Goal: Check status: Check status

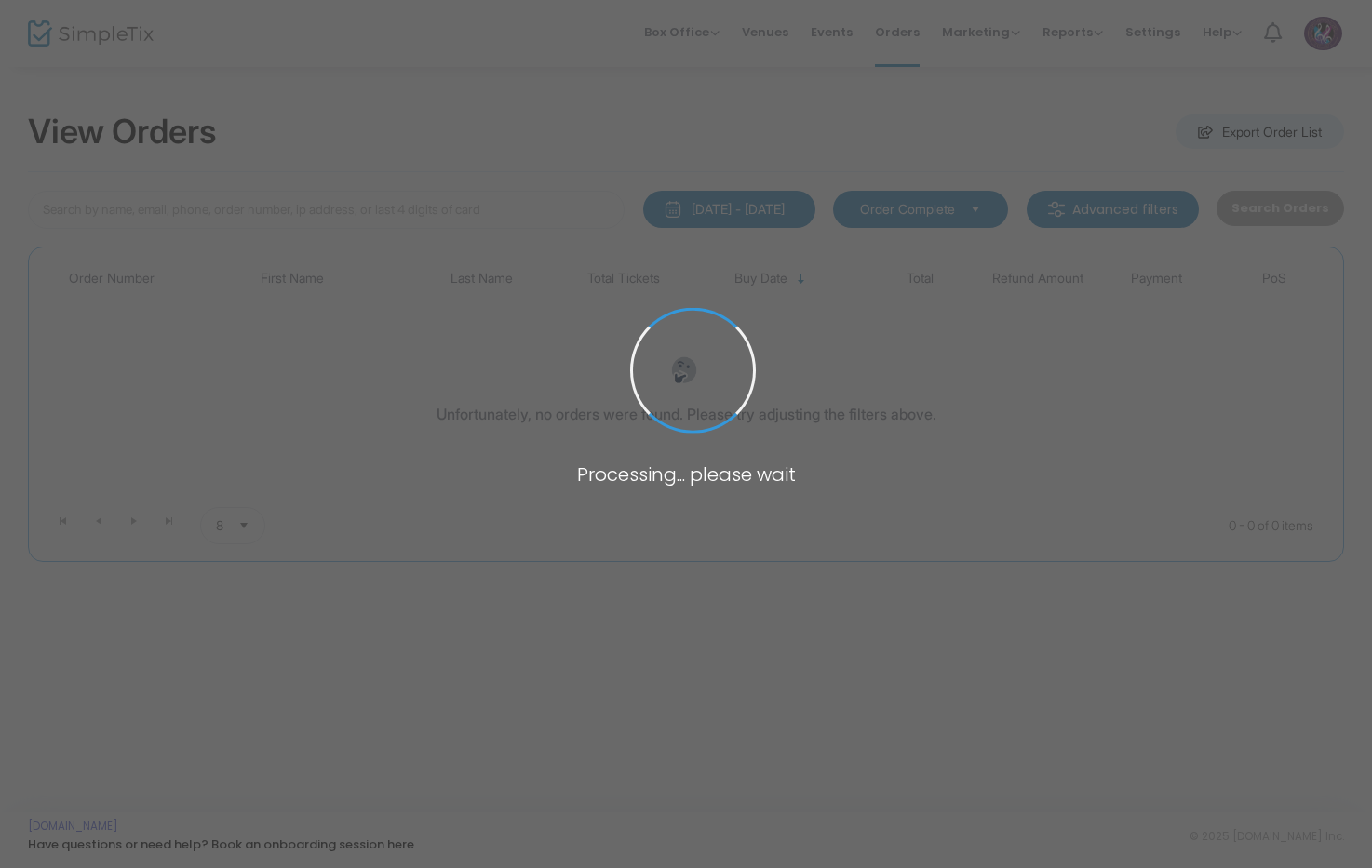
type input "[PERSON_NAME]"
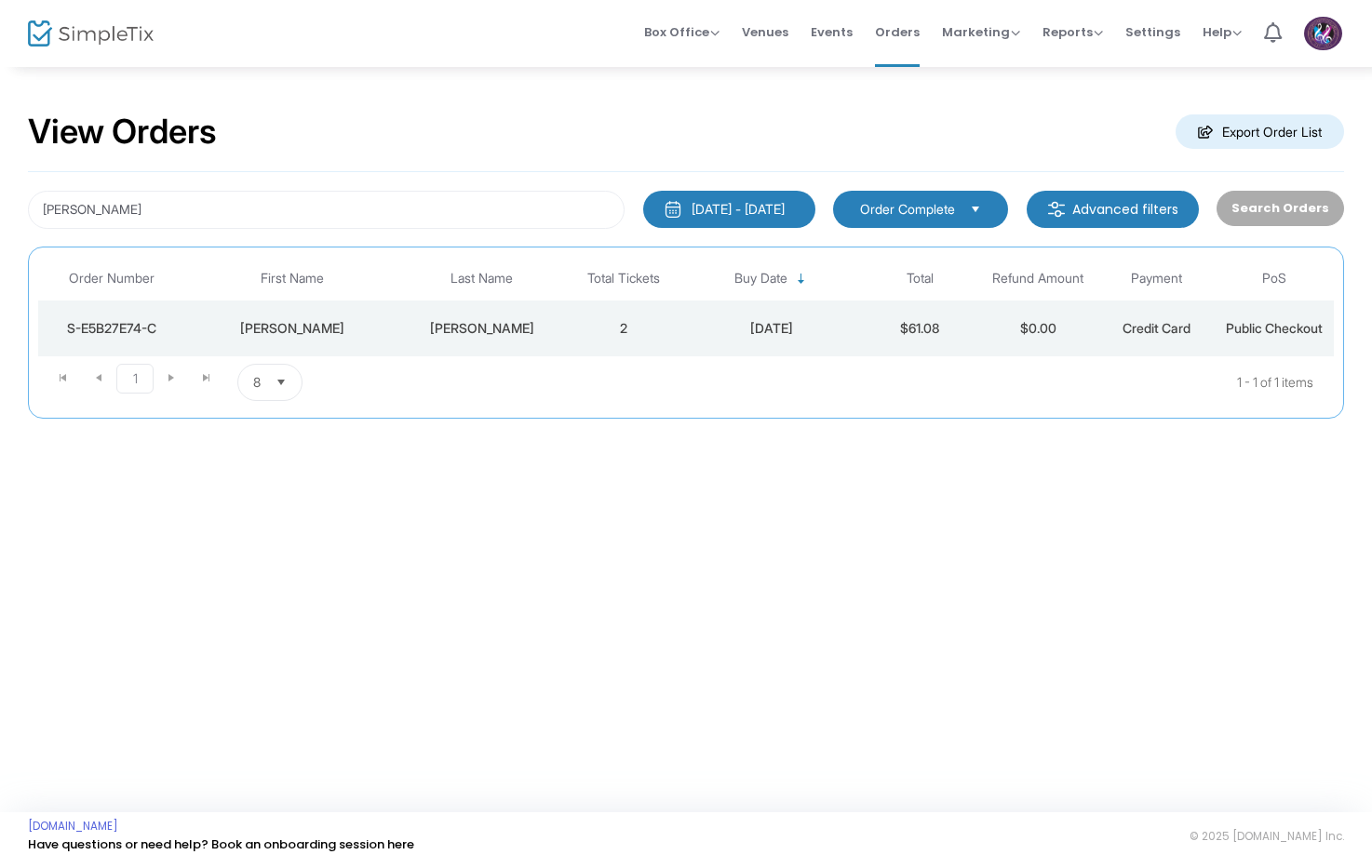
click at [105, 331] on div "S-E5B27E74-C" at bounding box center [112, 329] width 139 height 19
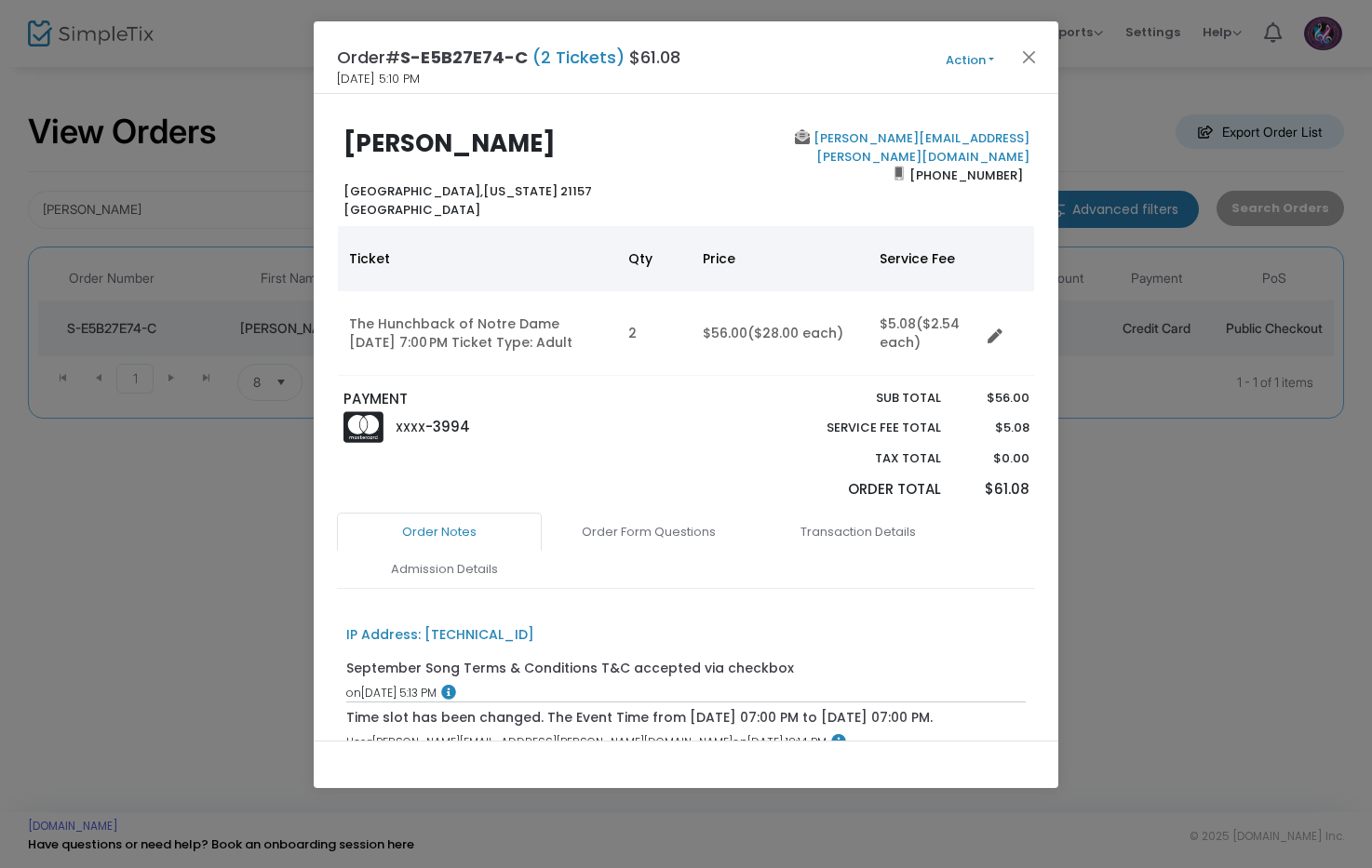
click at [979, 60] on button "Action" at bounding box center [969, 60] width 111 height 20
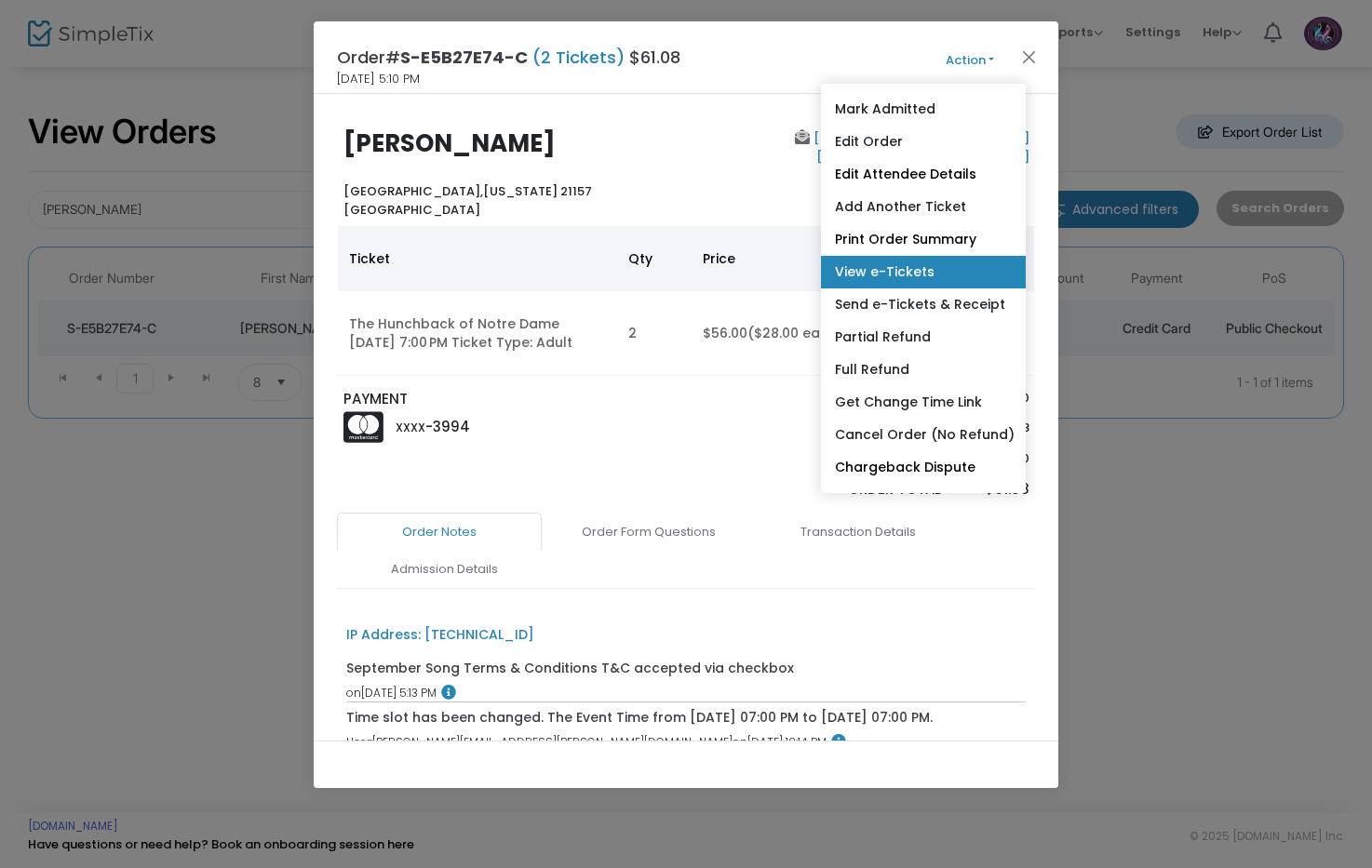
click at [912, 272] on link "View e-Tickets" at bounding box center [922, 273] width 205 height 32
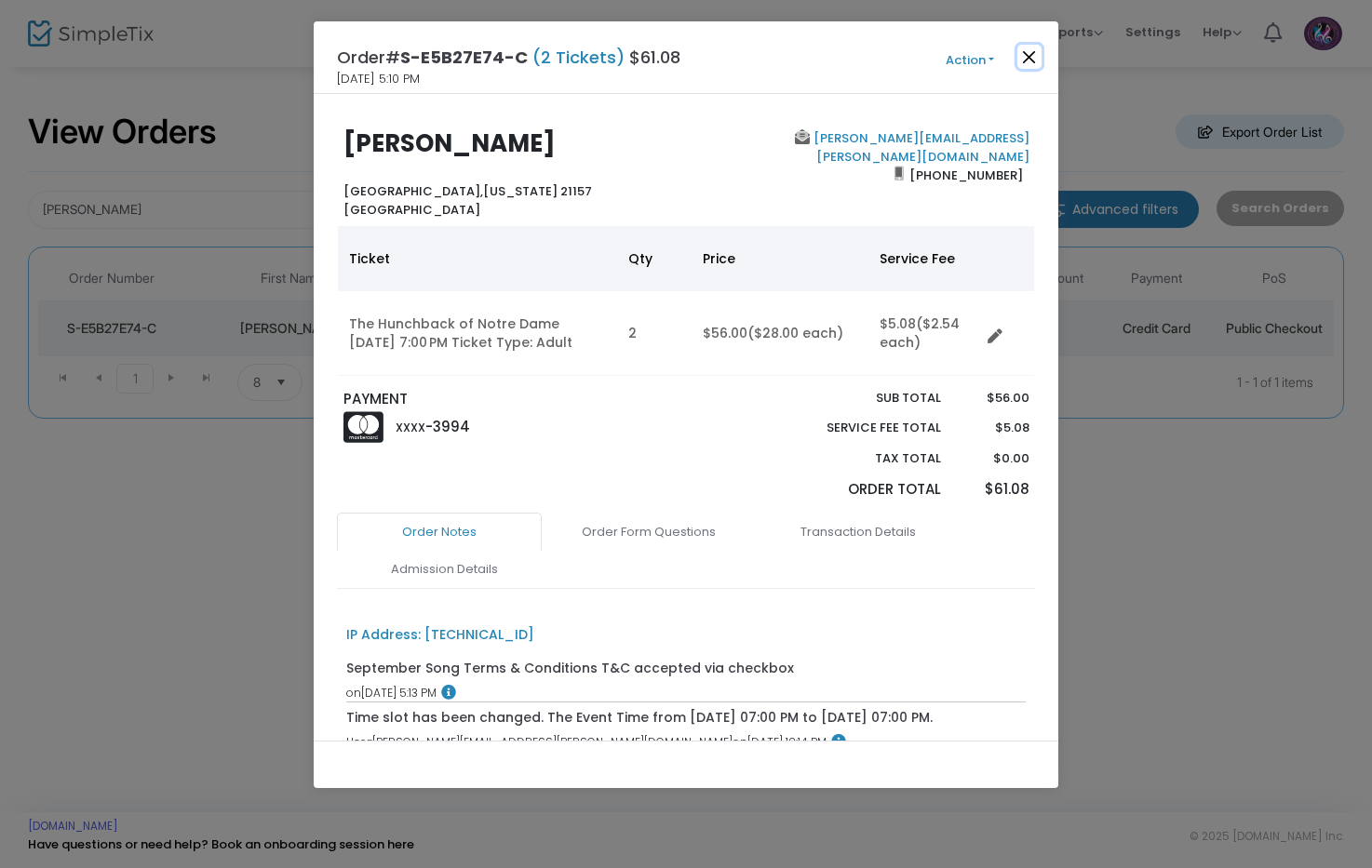
click at [1028, 62] on button "Close" at bounding box center [1029, 56] width 24 height 24
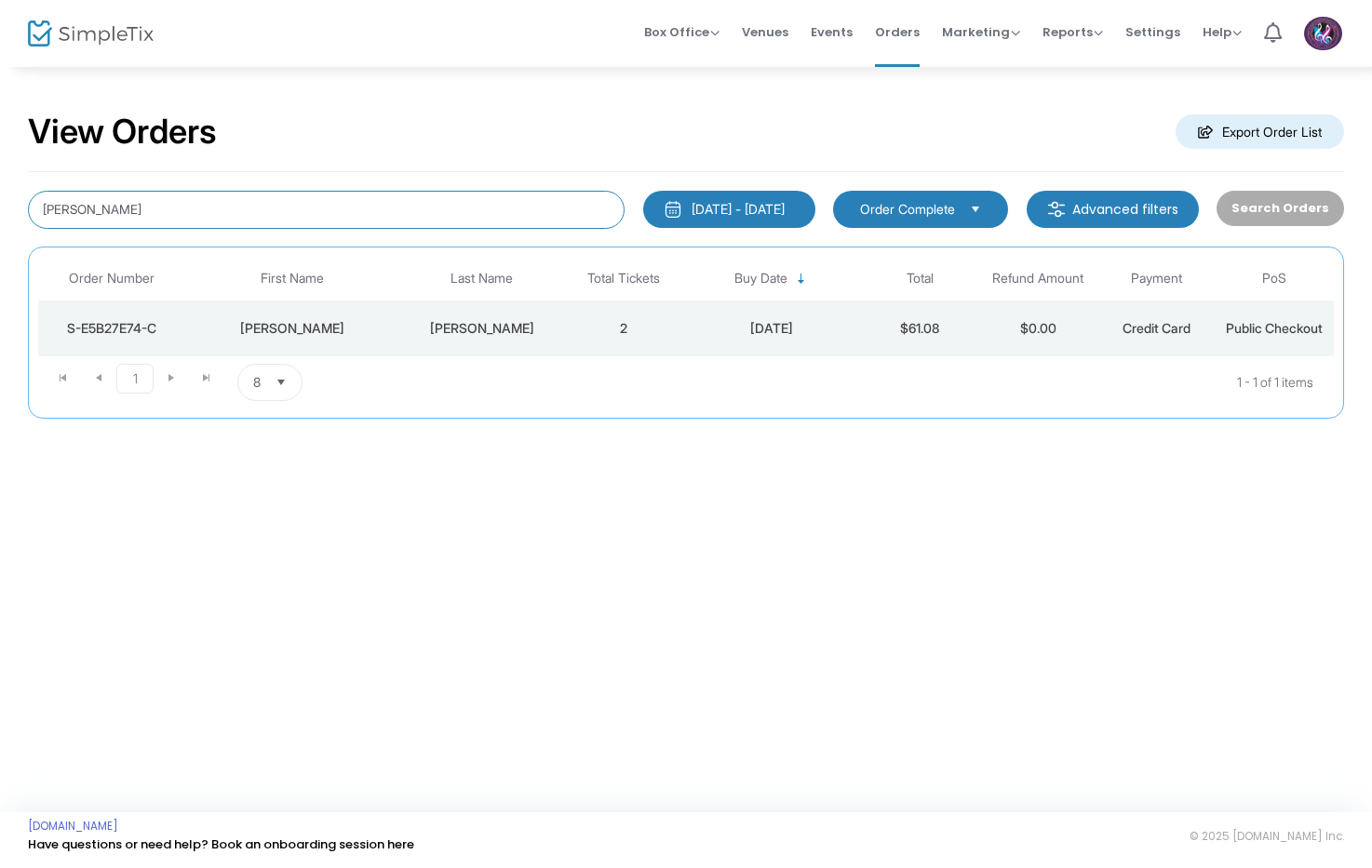
click at [275, 208] on input "[PERSON_NAME]" at bounding box center [326, 210] width 596 height 38
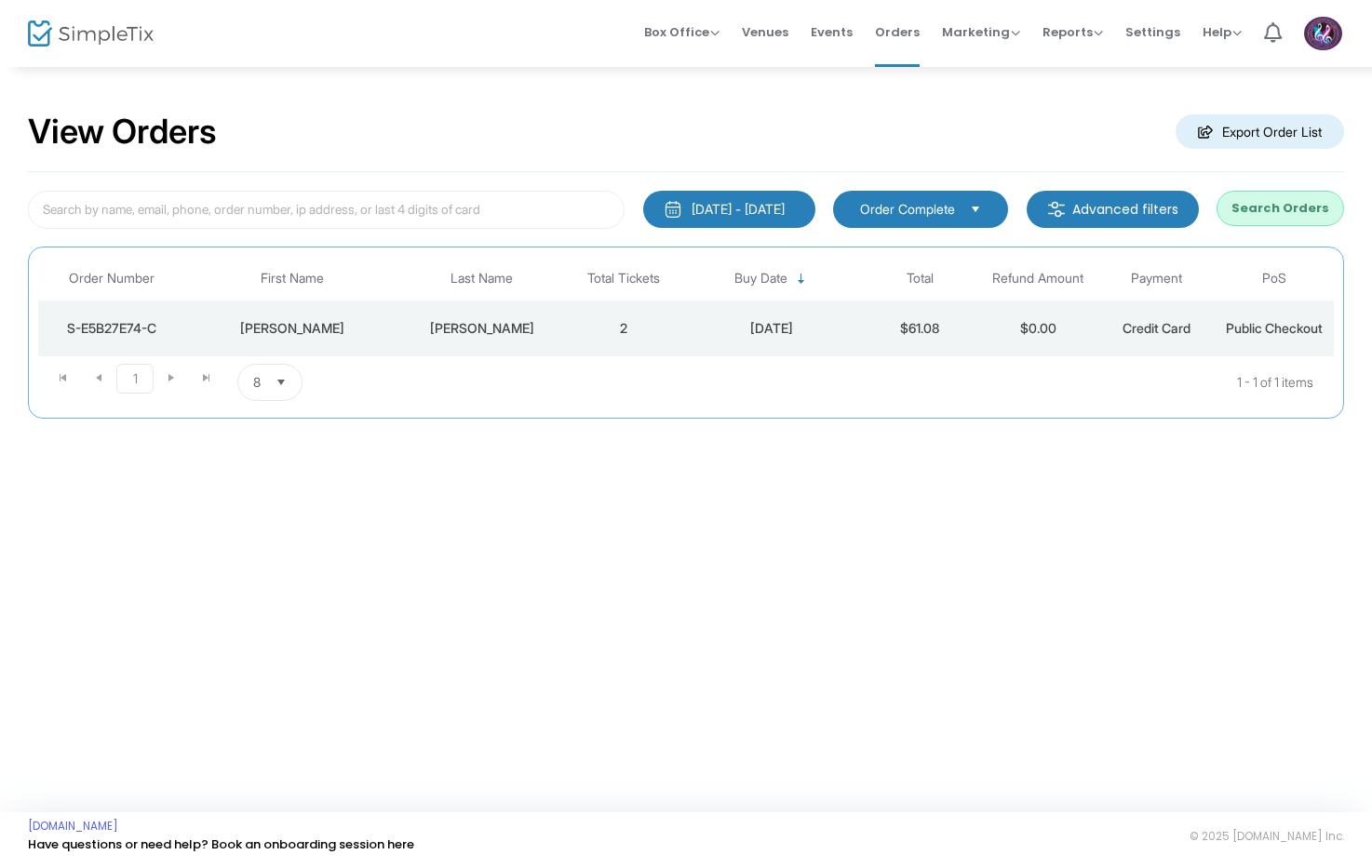
click at [1294, 214] on button "Search Orders" at bounding box center [1281, 208] width 128 height 35
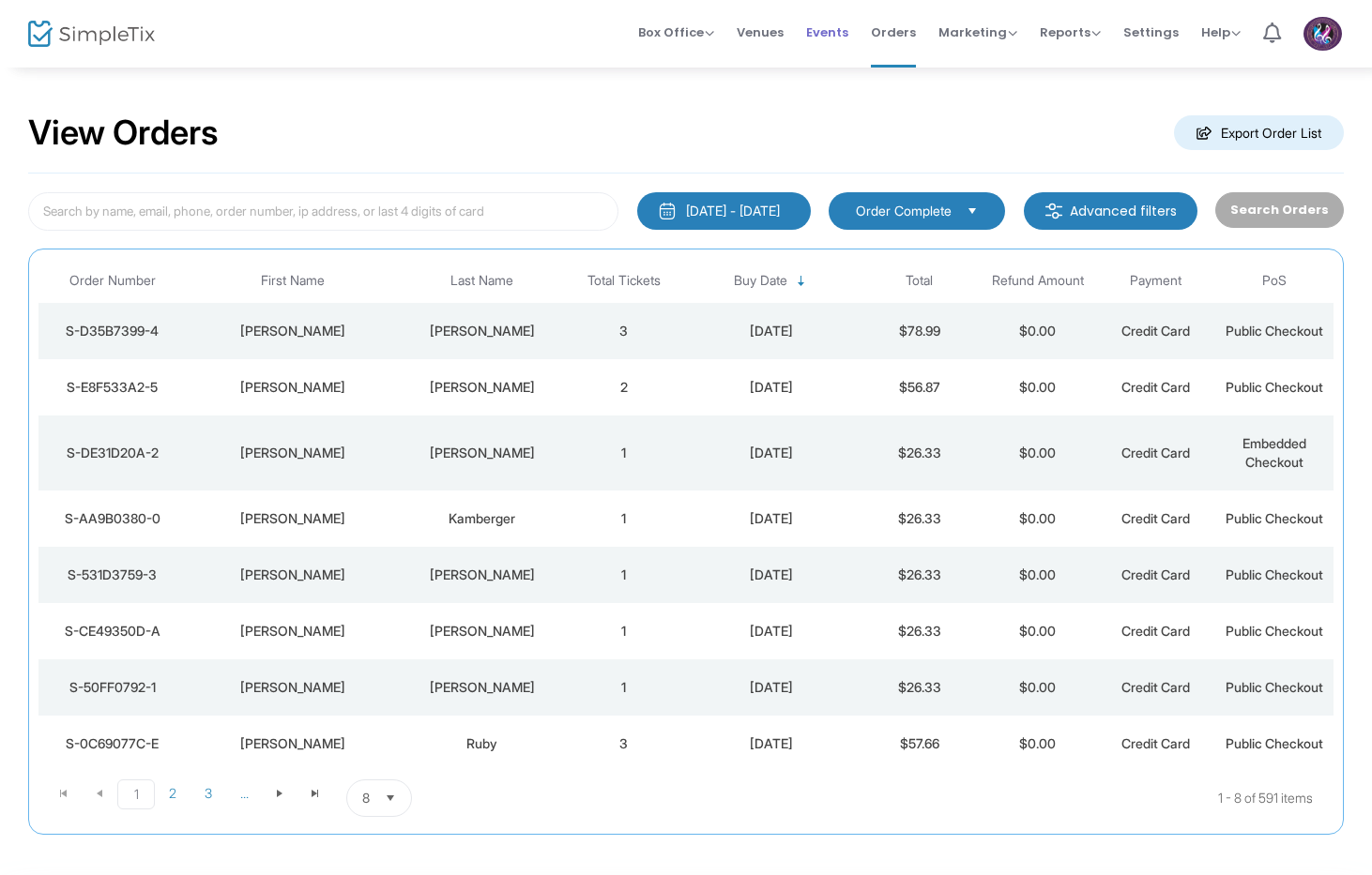
click at [821, 44] on span "Events" at bounding box center [827, 33] width 42 height 48
